Goal: Navigation & Orientation: Understand site structure

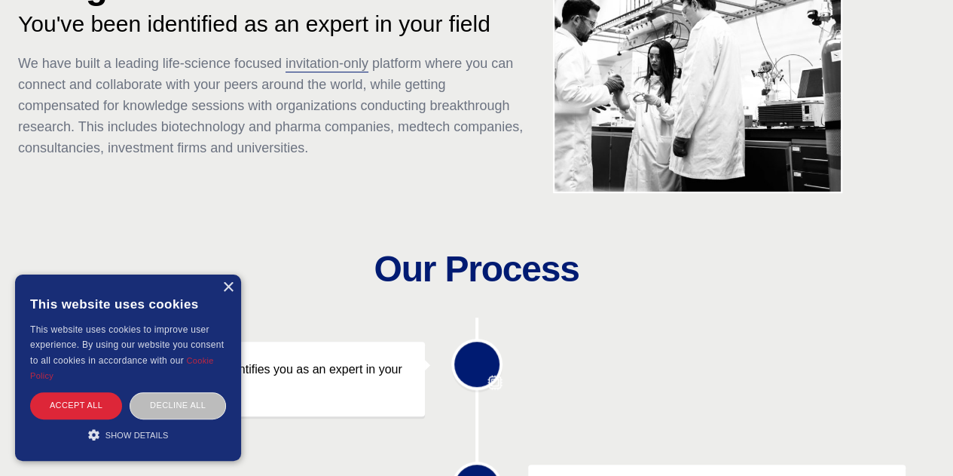
scroll to position [452, 0]
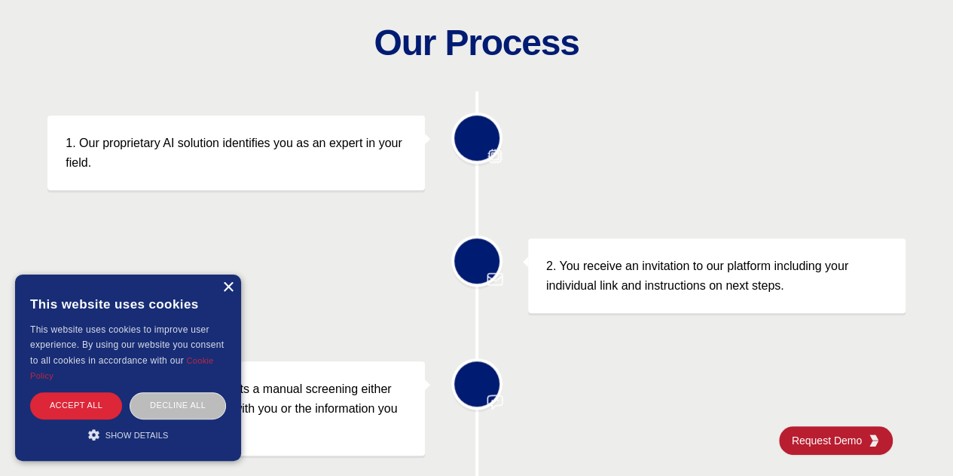
click at [224, 292] on div "×" at bounding box center [227, 287] width 11 height 11
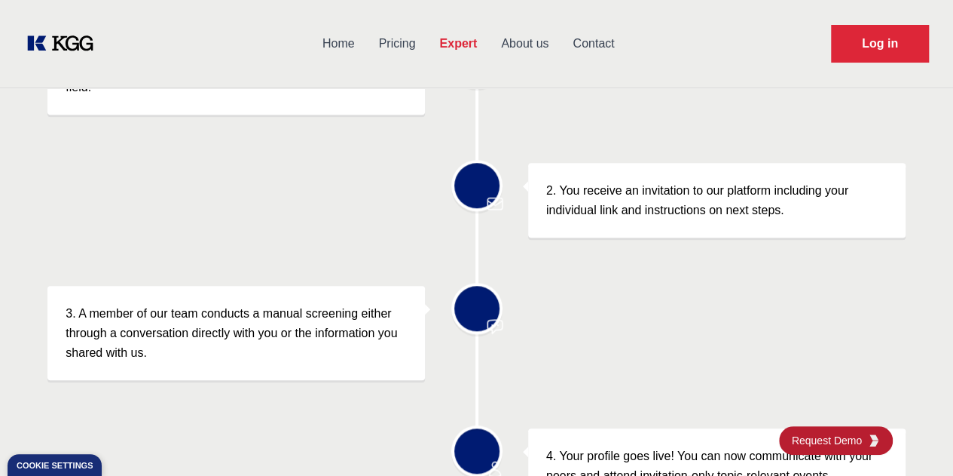
scroll to position [0, 0]
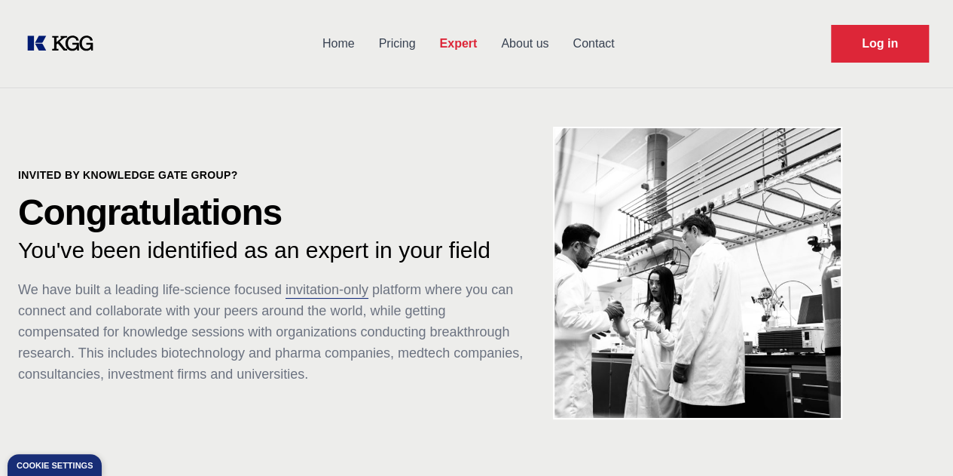
click at [428, 38] on link "Pricing" at bounding box center [397, 43] width 61 height 39
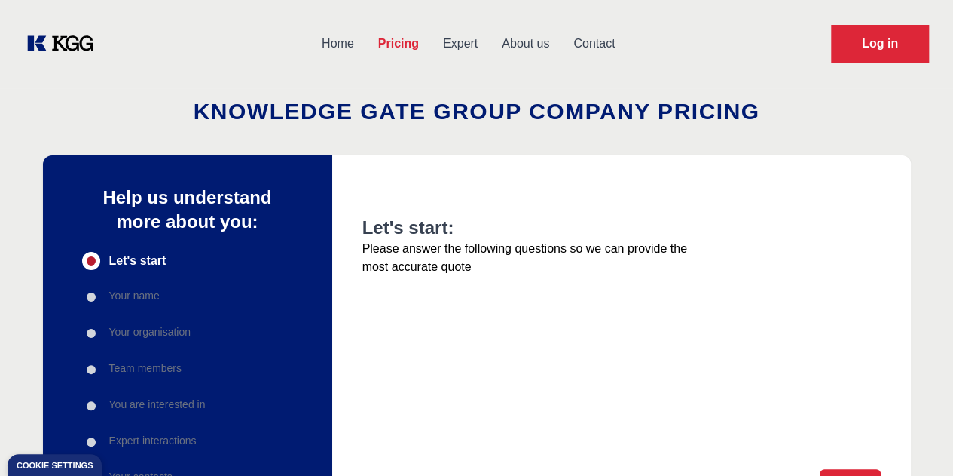
click at [366, 46] on link "Home" at bounding box center [338, 43] width 57 height 39
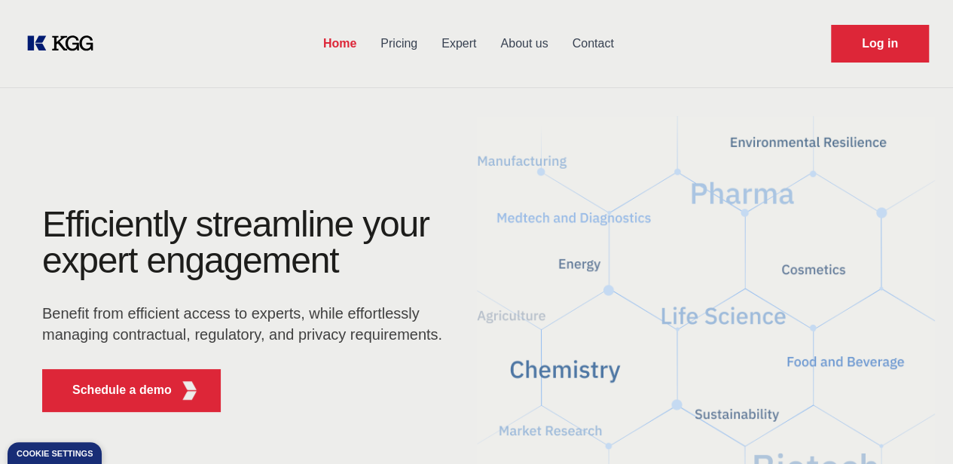
click at [560, 37] on link "About us" at bounding box center [524, 43] width 72 height 39
